Goal: Task Accomplishment & Management: Use online tool/utility

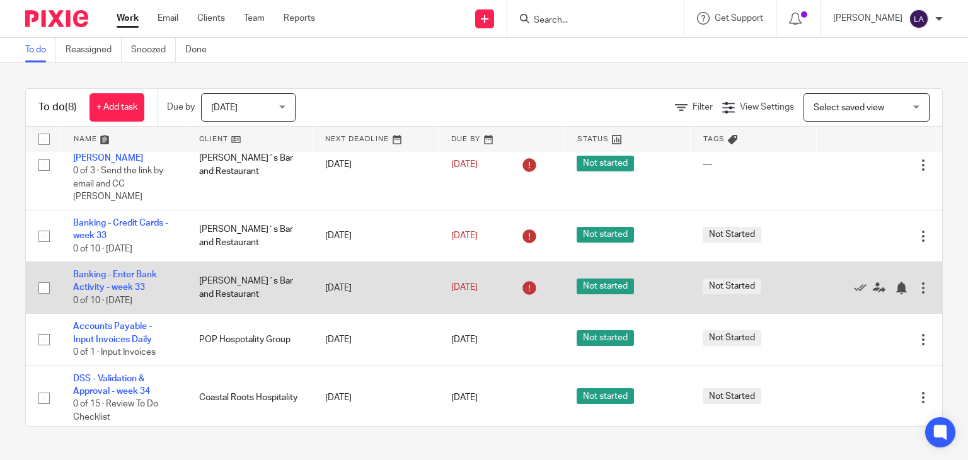
scroll to position [194, 0]
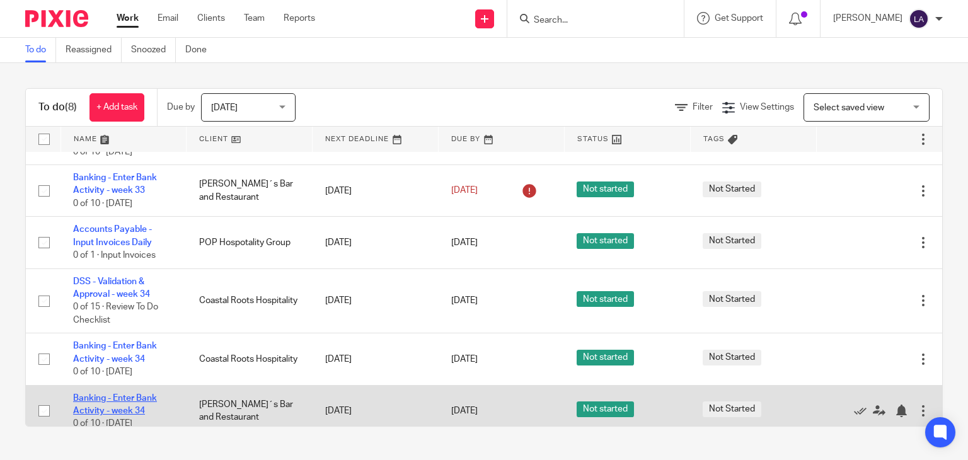
click at [122, 394] on link "Banking - Enter Bank Activity - week 34" at bounding box center [115, 404] width 84 height 21
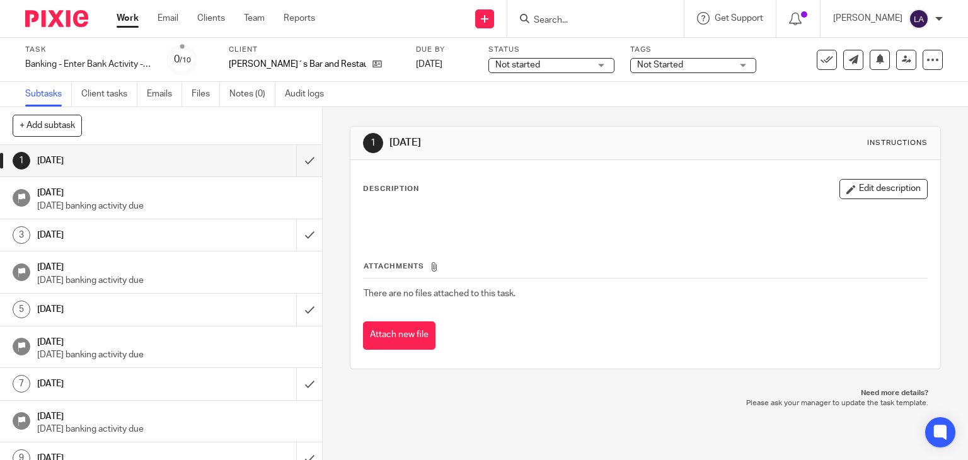
click at [50, 18] on img at bounding box center [56, 18] width 63 height 17
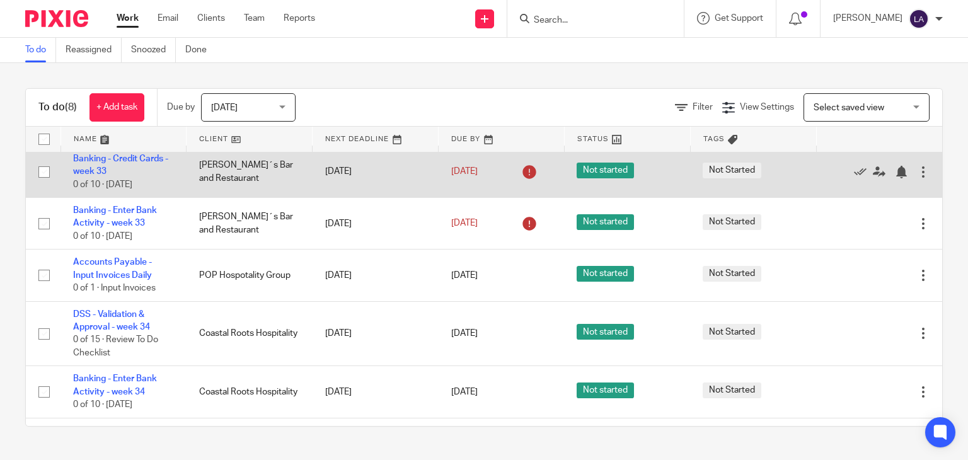
scroll to position [194, 0]
